Goal: Information Seeking & Learning: Check status

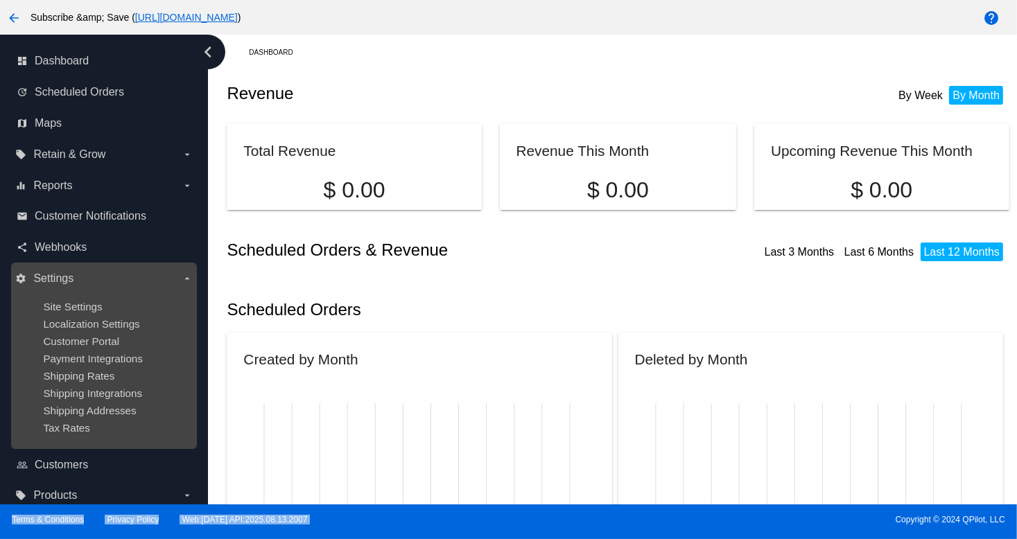
scroll to position [11, 0]
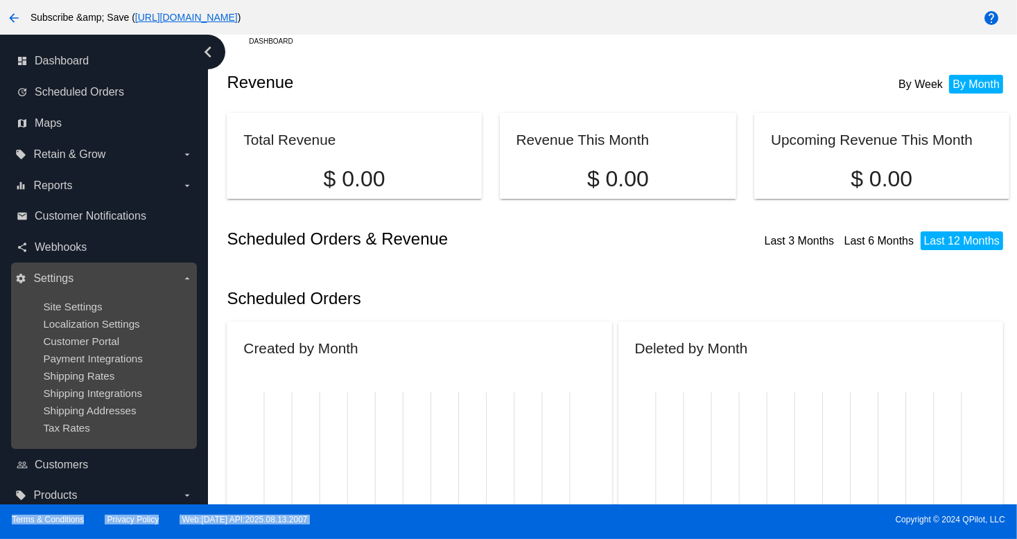
click at [42, 367] on ul "Site Settings Localization Settings Customer Portal Payment Integrations Shippi…" at bounding box center [103, 367] width 177 height 155
click at [55, 359] on span "Payment Integrations" at bounding box center [93, 359] width 100 height 12
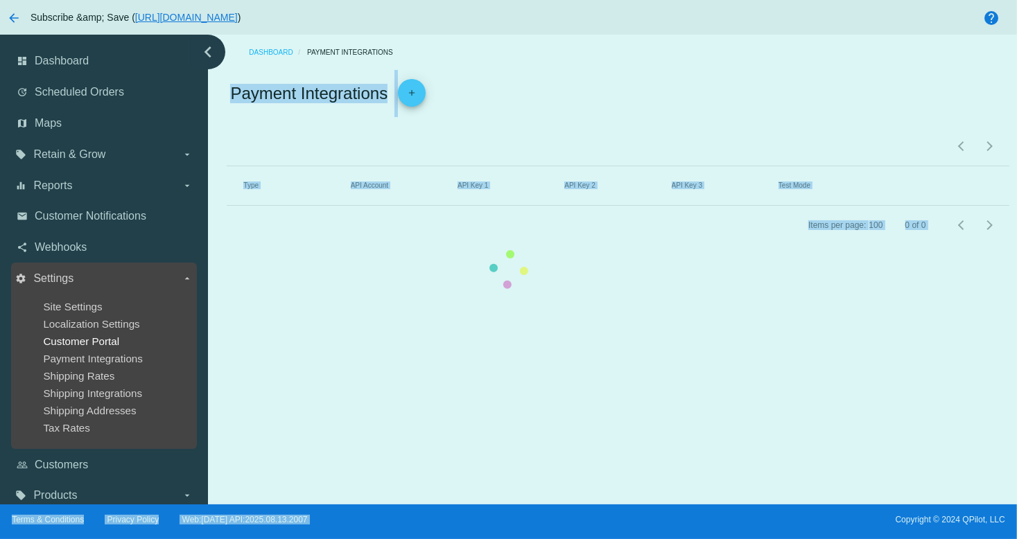
click at [62, 347] on ul "Site Settings Localization Settings Customer Portal Payment Integrations Shippi…" at bounding box center [103, 367] width 177 height 155
click at [67, 317] on ul "Site Settings Localization Settings Customer Portal Payment Integrations Shippi…" at bounding box center [103, 367] width 177 height 155
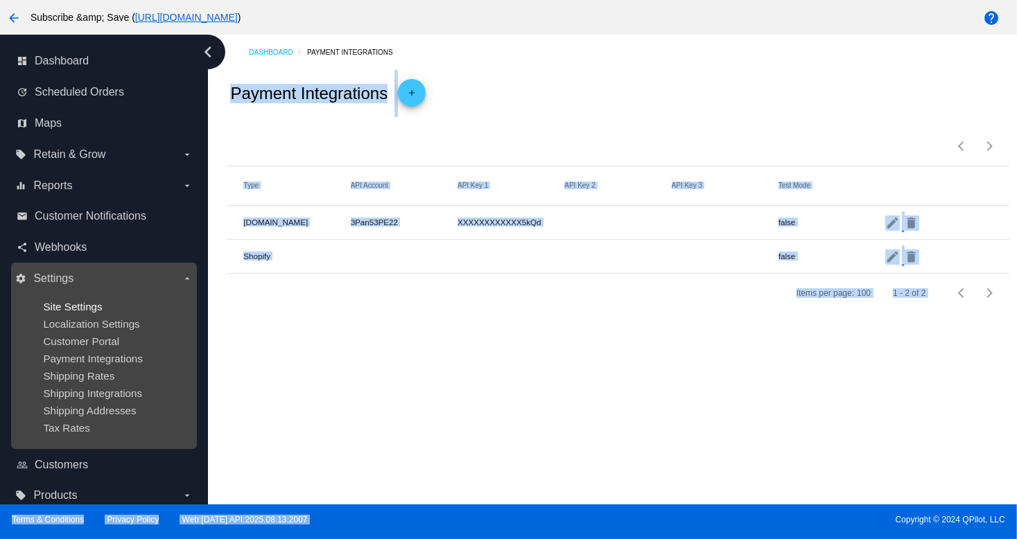
click at [65, 304] on span "Site Settings" at bounding box center [72, 307] width 59 height 12
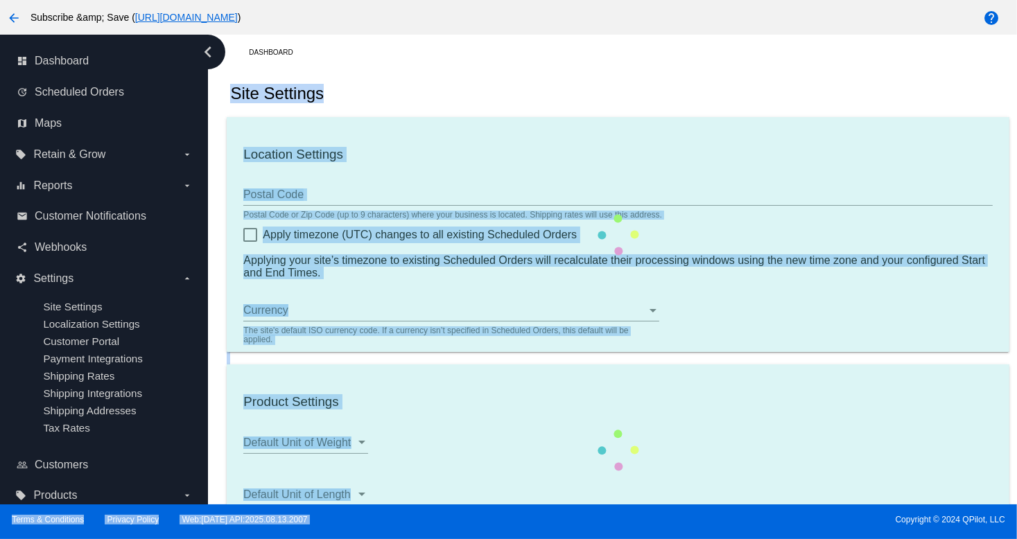
checkbox input "true"
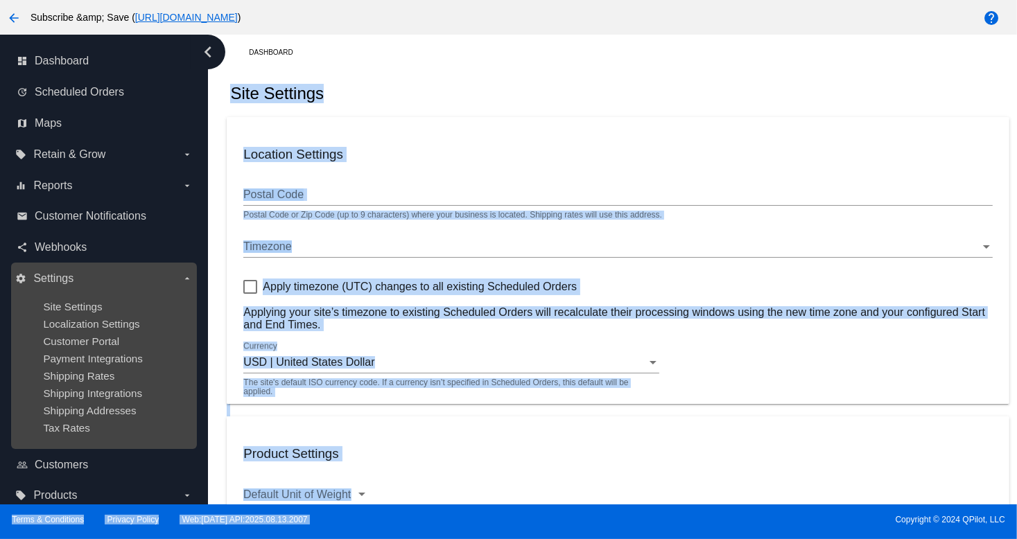
click at [97, 317] on ul "Site Settings Localization Settings Customer Portal Payment Integrations Shippi…" at bounding box center [103, 367] width 177 height 155
click at [25, 353] on ul "Site Settings Localization Settings Customer Portal Payment Integrations Shippi…" at bounding box center [103, 367] width 177 height 155
click at [114, 314] on ul "Site Settings Localization Settings Customer Portal Payment Integrations Shippi…" at bounding box center [103, 367] width 177 height 155
click at [124, 320] on span "Localization Settings" at bounding box center [91, 324] width 96 height 12
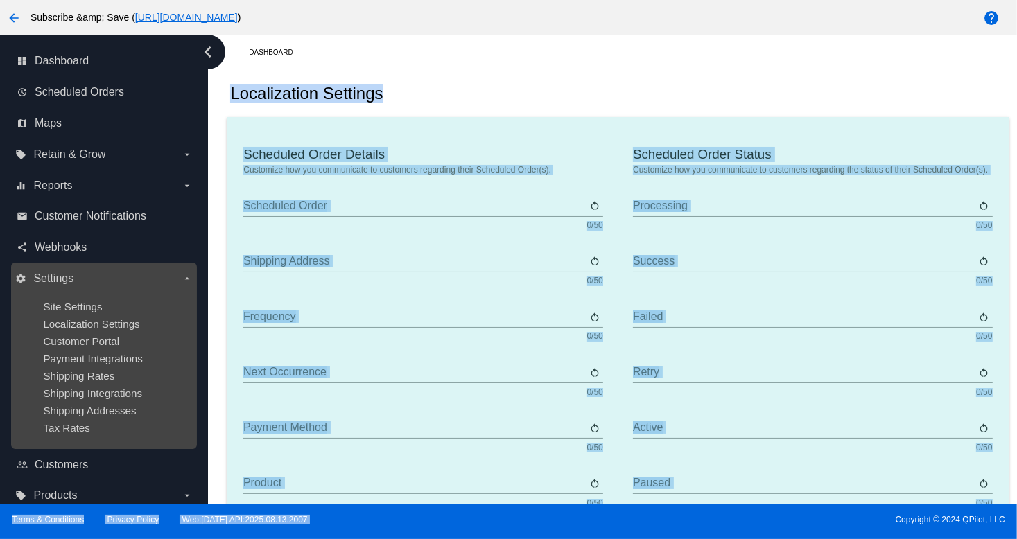
click at [92, 273] on label "settings Settings arrow_drop_down" at bounding box center [103, 279] width 177 height 22
click at [0, 0] on input "settings Settings arrow_drop_down" at bounding box center [0, 0] width 0 height 0
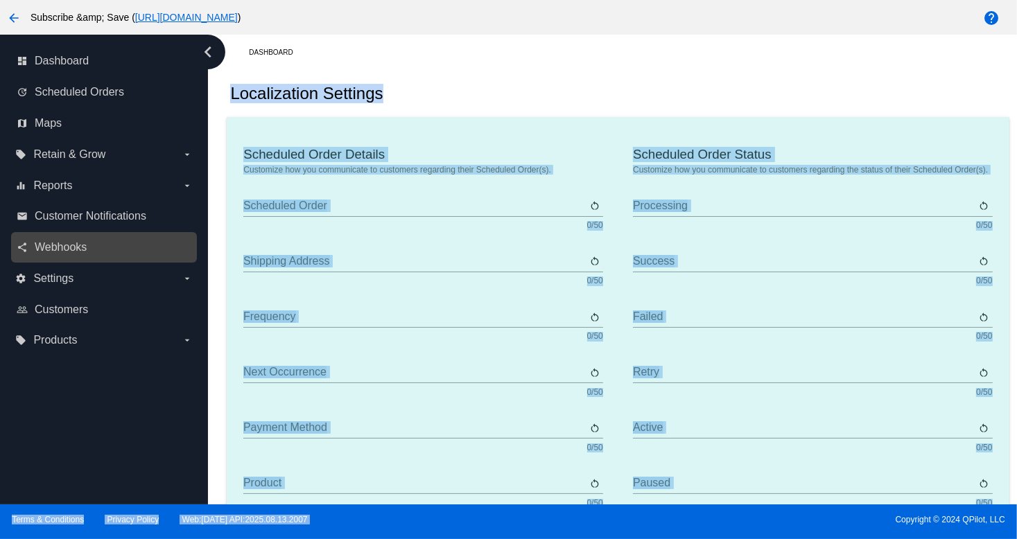
click at [84, 254] on link "share Webhooks" at bounding box center [105, 247] width 176 height 22
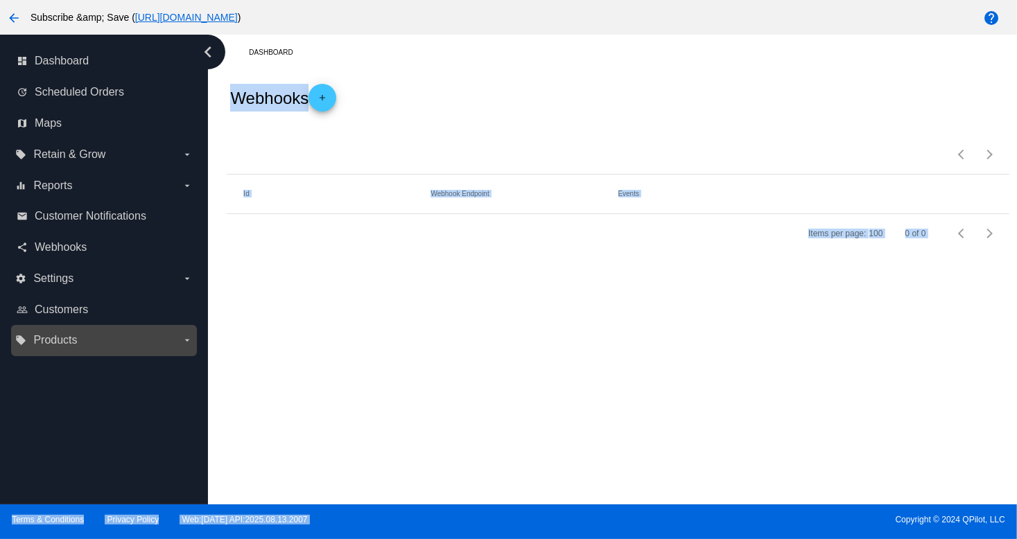
click at [62, 328] on div "local_offer Products arrow_drop_down" at bounding box center [104, 340] width 186 height 31
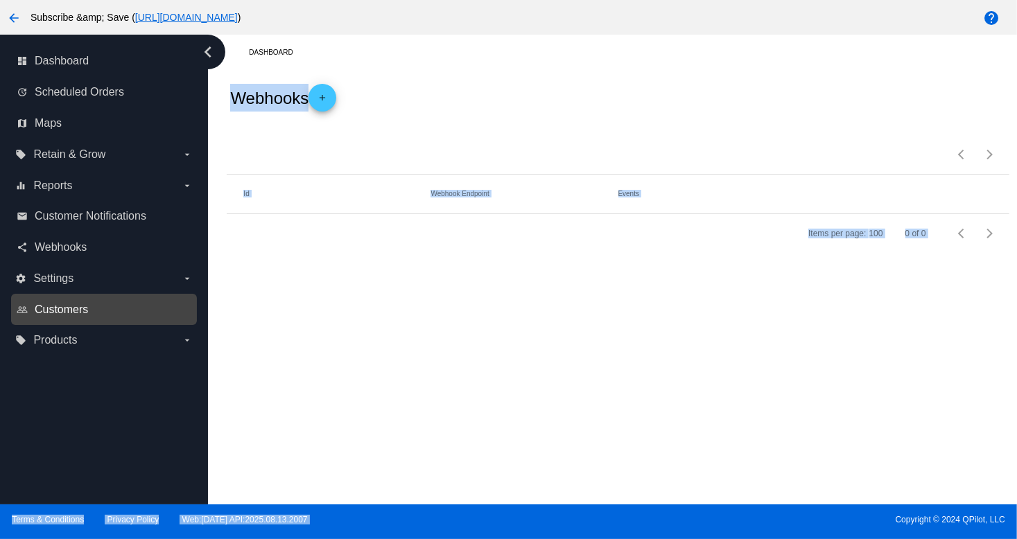
click at [54, 306] on span "Customers" at bounding box center [61, 310] width 53 height 12
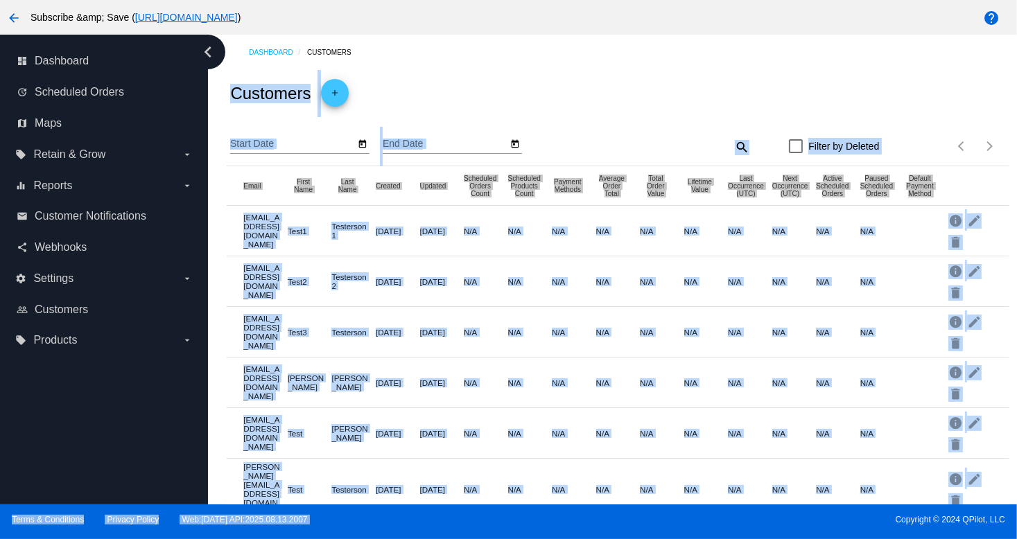
click at [757, 320] on mat-row "[EMAIL_ADDRESS][DOMAIN_NAME] Test3 Testerson [DATE] [DATE] N/A N/A N/A N/A N/A …" at bounding box center [618, 332] width 782 height 51
click at [83, 124] on link "map Maps" at bounding box center [105, 123] width 176 height 22
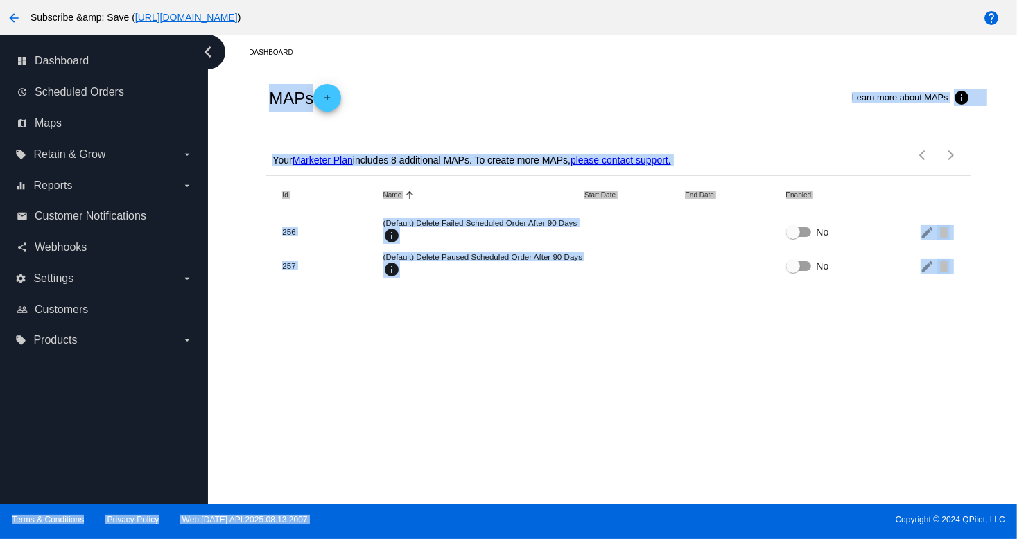
click at [675, 397] on div "Dashboard MAPs add Learn more about MAPs info Your Marketer Plan includes 8 add…" at bounding box center [612, 270] width 809 height 470
click at [33, 176] on label "equalizer Reports arrow_drop_down" at bounding box center [103, 186] width 177 height 22
click at [0, 0] on input "equalizer Reports arrow_drop_down" at bounding box center [0, 0] width 0 height 0
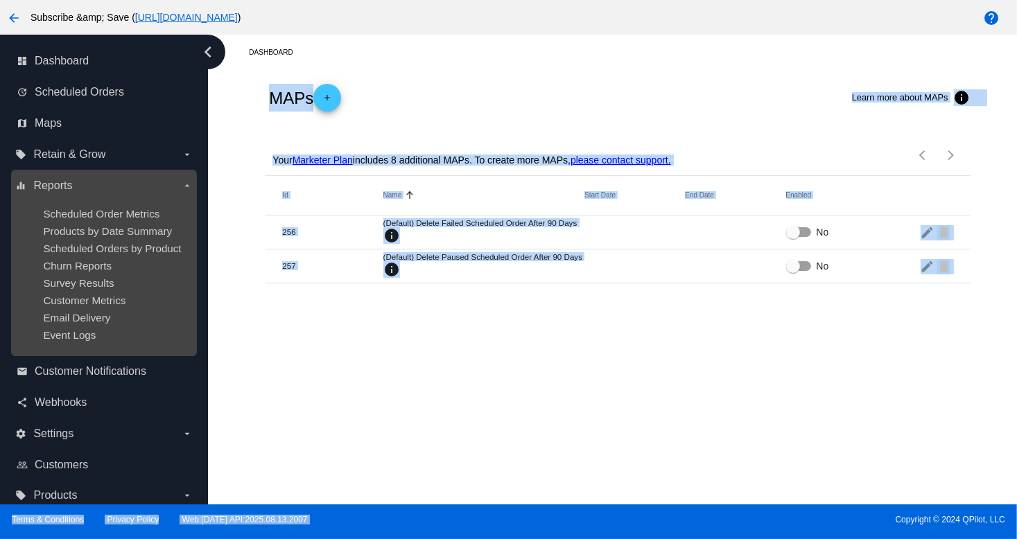
click at [97, 239] on ul "Scheduled Order Metrics Products by Date Summary Scheduled Orders by Product Ch…" at bounding box center [103, 274] width 177 height 155
click at [73, 249] on span "Scheduled Orders by Product" at bounding box center [112, 249] width 138 height 12
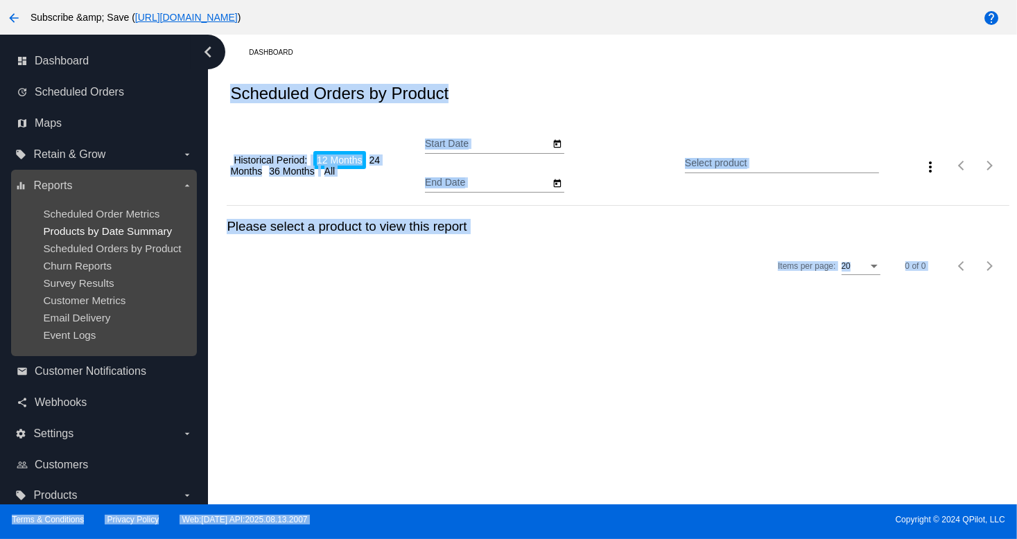
click at [91, 231] on span "Products by Date Summary" at bounding box center [107, 231] width 129 height 12
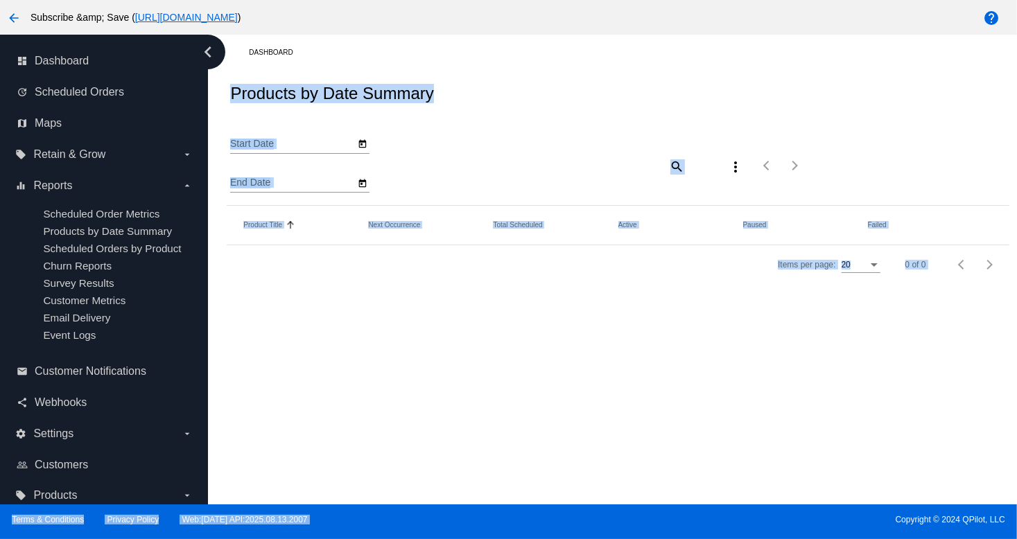
type input "[DATE]"
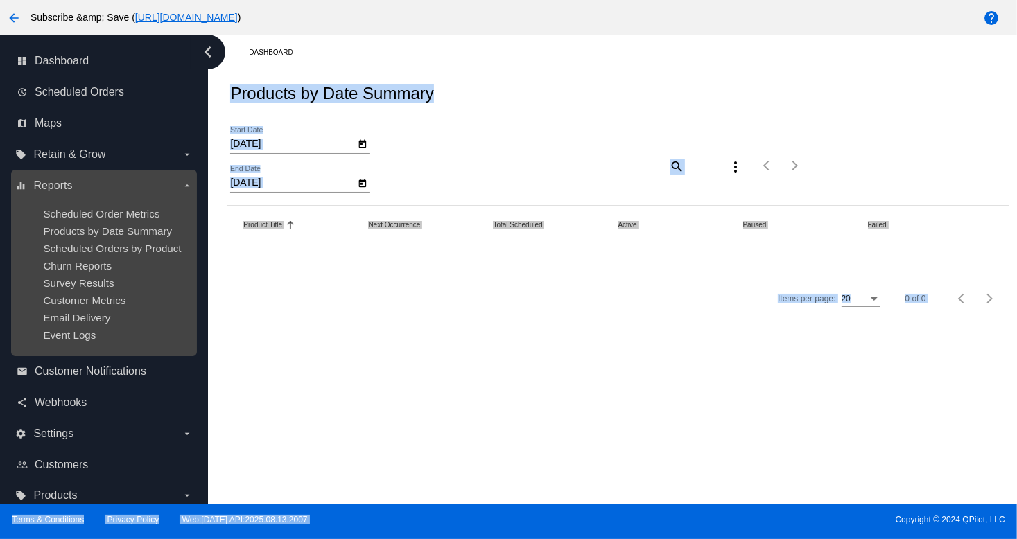
click at [191, 336] on div "equalizer Reports arrow_drop_down Scheduled Order Metrics Products by Date Summ…" at bounding box center [104, 263] width 186 height 186
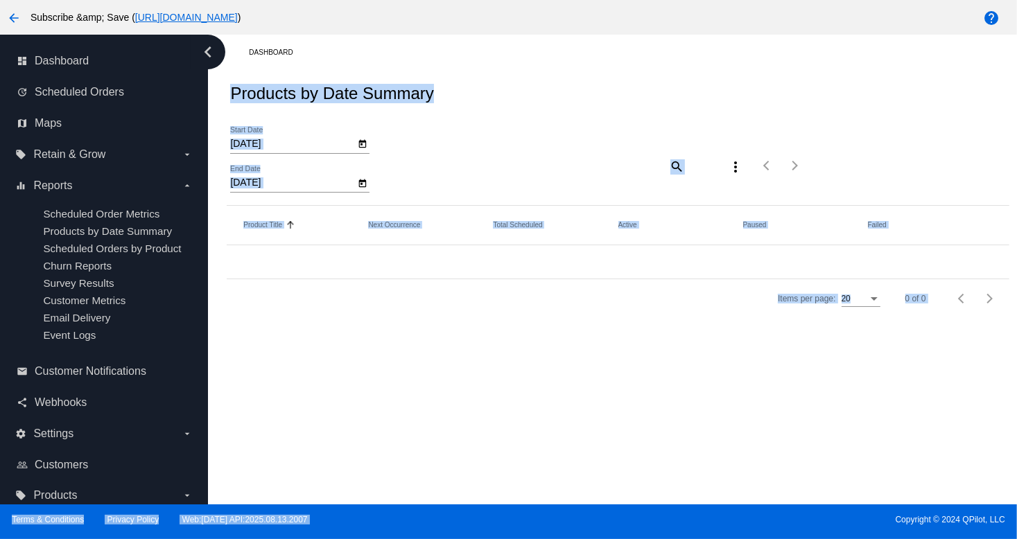
drag, startPoint x: 0, startPoint y: 469, endPoint x: 0, endPoint y: 538, distance: 68.6
